Goal: Task Accomplishment & Management: Manage account settings

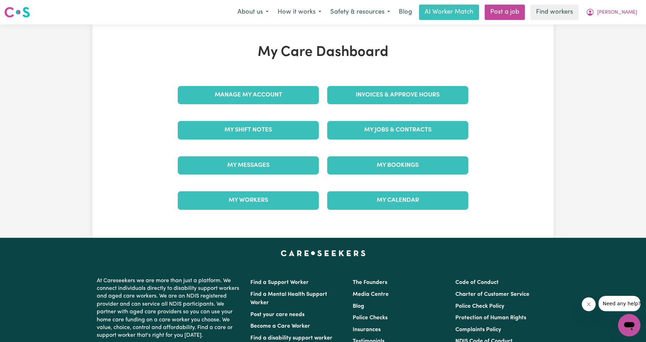
click at [278, 107] on div "Manage My Account" at bounding box center [249, 95] width 150 height 35
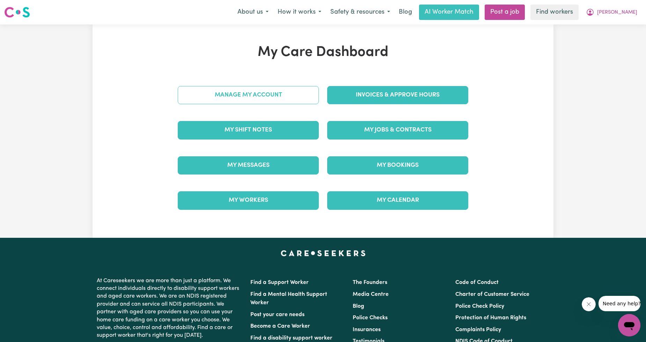
click at [275, 103] on link "Manage My Account" at bounding box center [248, 95] width 141 height 18
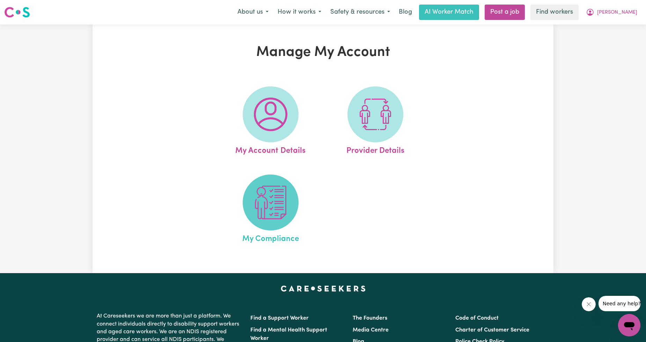
click at [248, 194] on span at bounding box center [271, 202] width 56 height 56
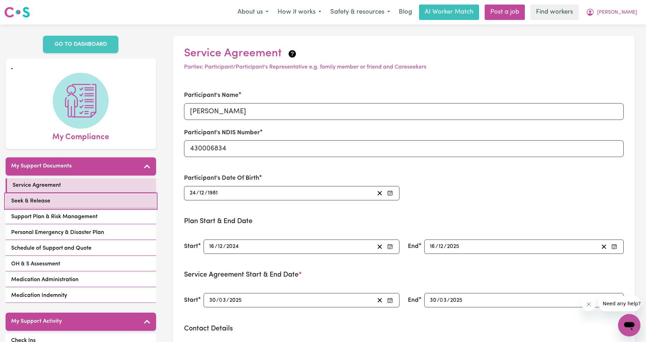
click at [49, 197] on span "Seek & Release" at bounding box center [30, 201] width 39 height 8
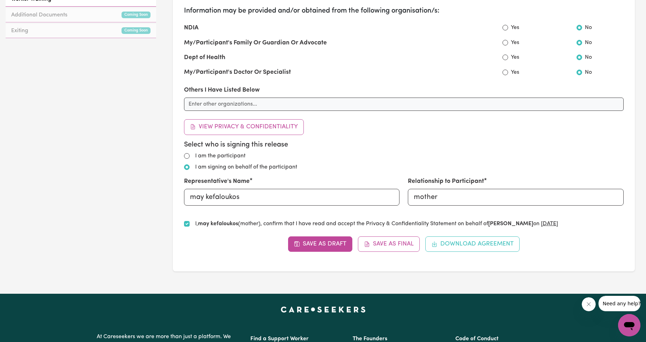
scroll to position [259, 0]
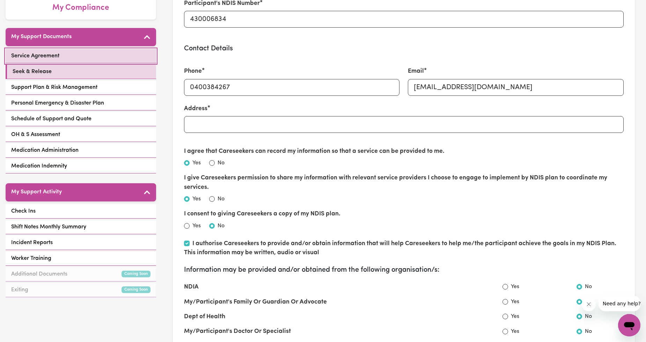
click at [64, 53] on link "Service Agreement" at bounding box center [81, 56] width 151 height 14
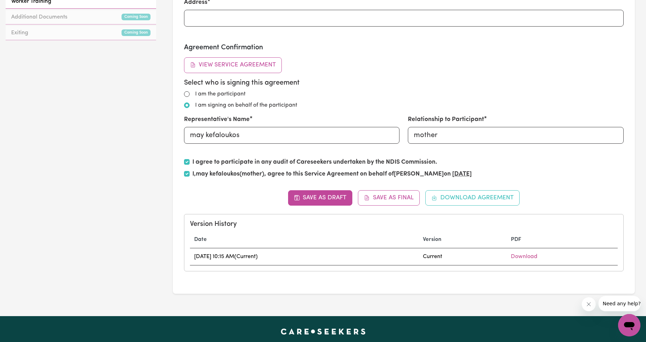
scroll to position [388, 0]
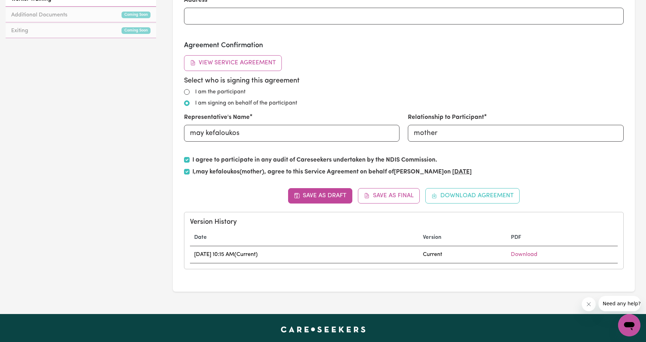
drag, startPoint x: 254, startPoint y: 112, endPoint x: 103, endPoint y: 203, distance: 176.3
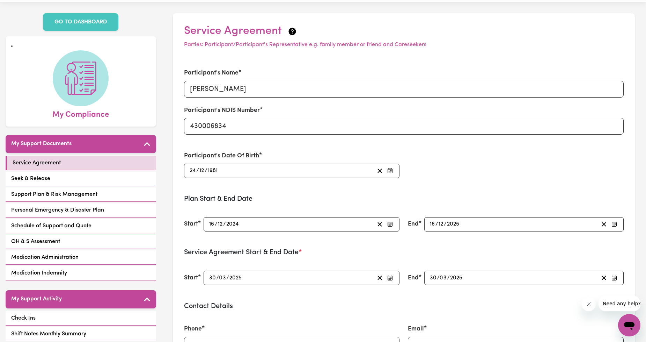
scroll to position [0, 0]
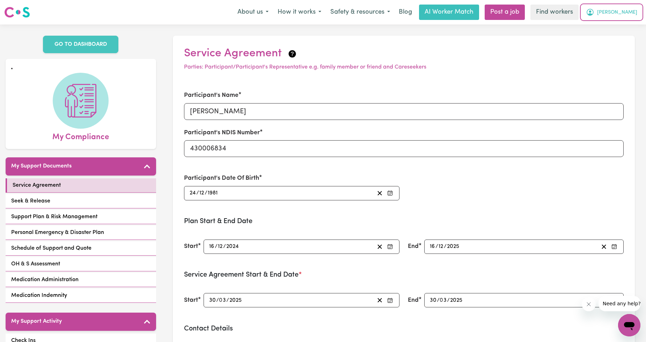
click at [630, 13] on span "[PERSON_NAME]" at bounding box center [617, 13] width 40 height 8
click at [620, 20] on div "About us How it works Safety & resources Blog AI Worker Match Post a job Find w…" at bounding box center [437, 12] width 409 height 15
click at [621, 13] on span "[PERSON_NAME]" at bounding box center [617, 13] width 40 height 8
click at [613, 29] on link "My Dashboard" at bounding box center [614, 27] width 55 height 13
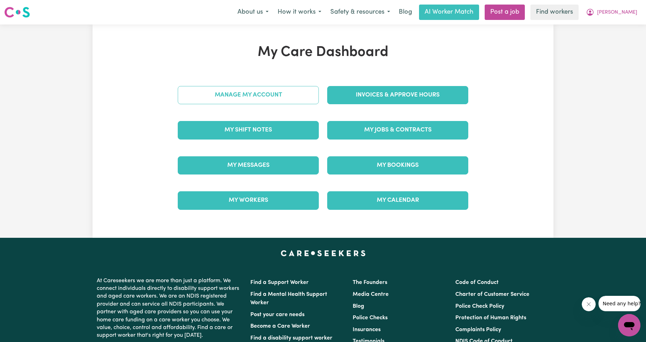
click at [223, 98] on link "Manage My Account" at bounding box center [248, 95] width 141 height 18
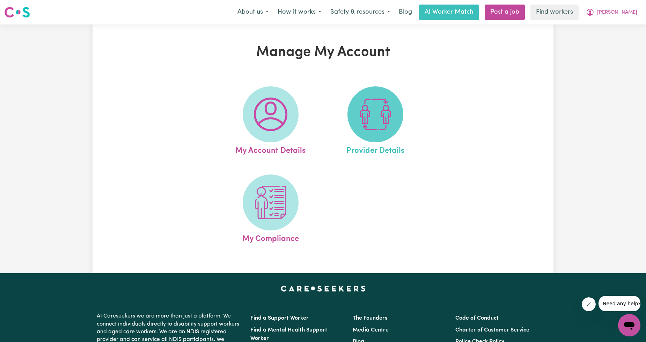
click at [357, 110] on span at bounding box center [376, 114] width 56 height 56
select select "NDIS_FUNDING_PLAN_MANAGED"
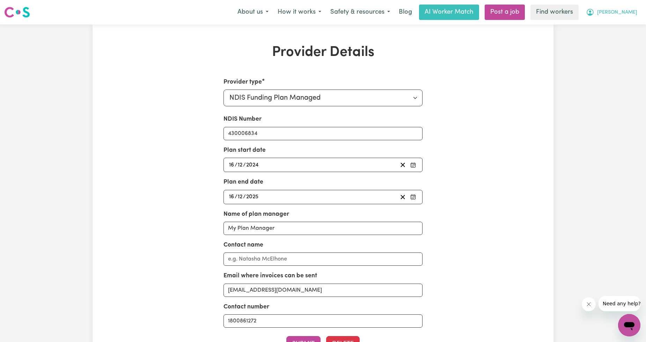
click at [640, 9] on button "[PERSON_NAME]" at bounding box center [612, 12] width 60 height 15
click at [602, 46] on link "Logout" at bounding box center [614, 40] width 55 height 13
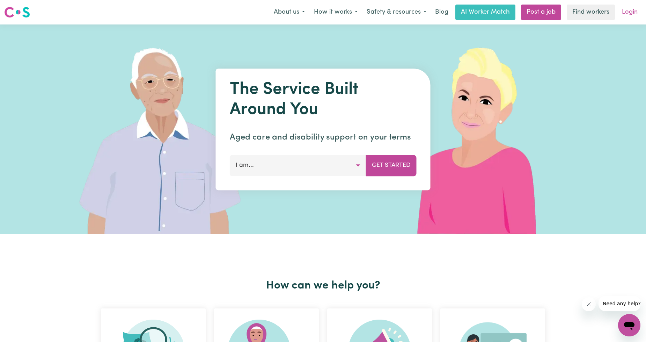
click at [627, 17] on link "Login" at bounding box center [630, 12] width 24 height 15
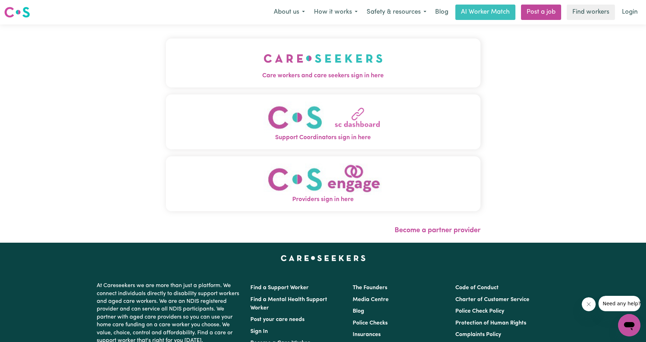
click at [284, 58] on button "Care workers and care seekers sign in here" at bounding box center [323, 62] width 315 height 49
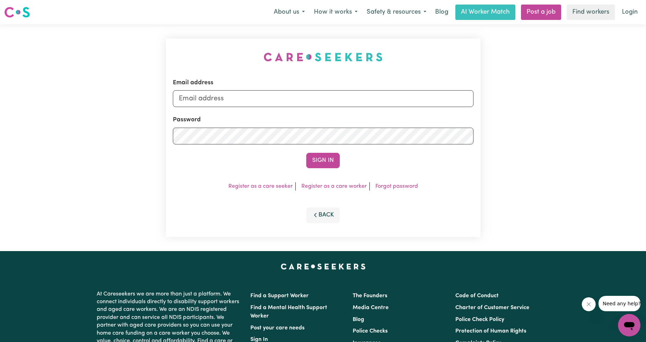
click at [302, 107] on form "Email address Password Sign In" at bounding box center [323, 123] width 301 height 90
click at [306, 99] on input "Email address" at bounding box center [323, 98] width 301 height 17
drag, startPoint x: 215, startPoint y: 96, endPoint x: 366, endPoint y: 119, distance: 152.9
click at [366, 119] on form "Email address [EMAIL_ADDRESS][PERSON_NAME][DOMAIN_NAME] Password Sign In" at bounding box center [323, 123] width 301 height 90
type input "superuser~[EMAIL_ADDRESS][DOMAIN_NAME]"
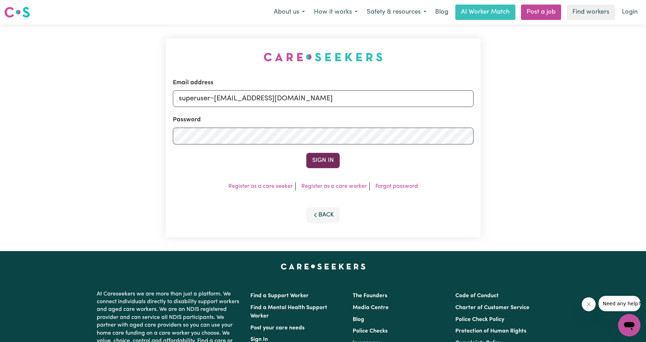
click at [327, 155] on button "Sign In" at bounding box center [323, 160] width 34 height 15
